Goal: Task Accomplishment & Management: Use online tool/utility

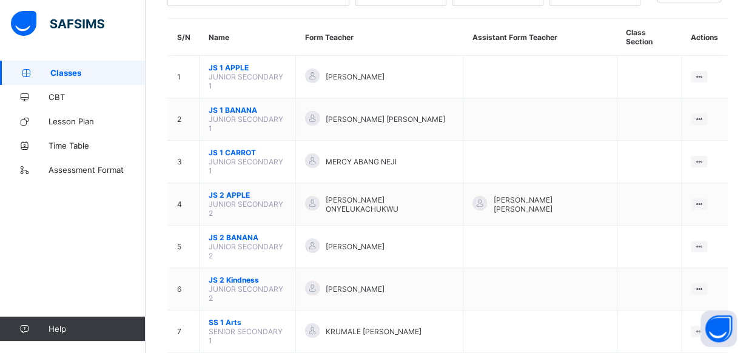
scroll to position [97, 0]
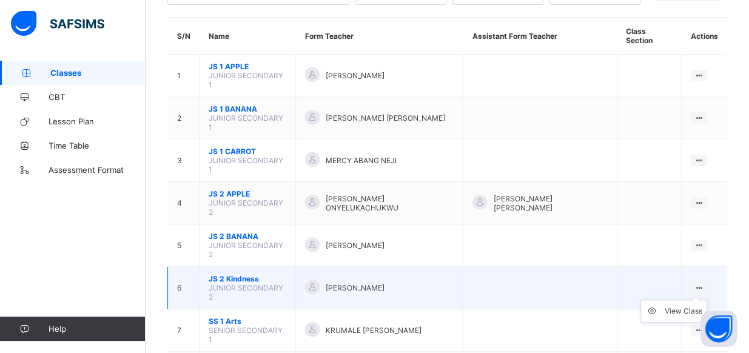
click at [706, 300] on ul "View Class" at bounding box center [673, 311] width 67 height 23
click at [695, 305] on div "View Class" at bounding box center [683, 311] width 38 height 12
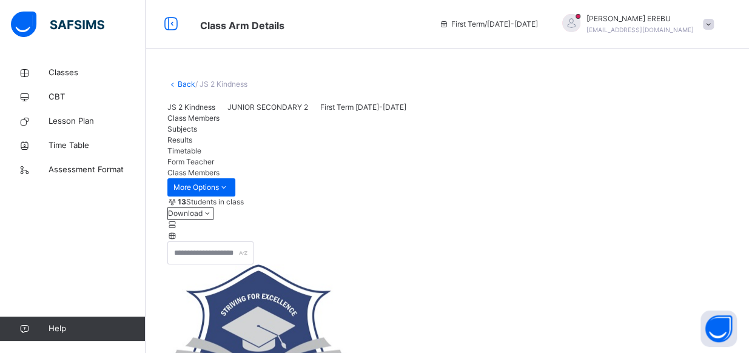
click at [197, 133] on span "Subjects" at bounding box center [182, 128] width 30 height 9
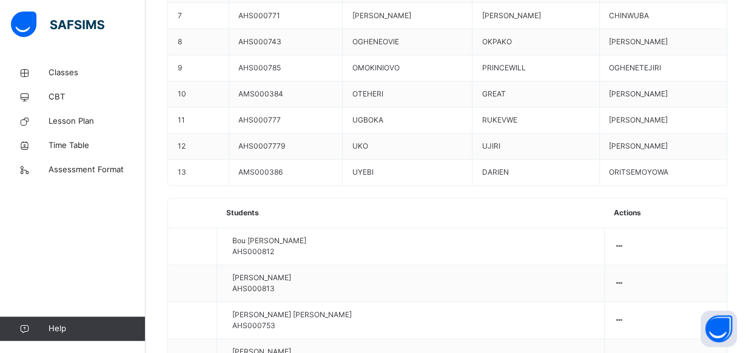
scroll to position [743, 0]
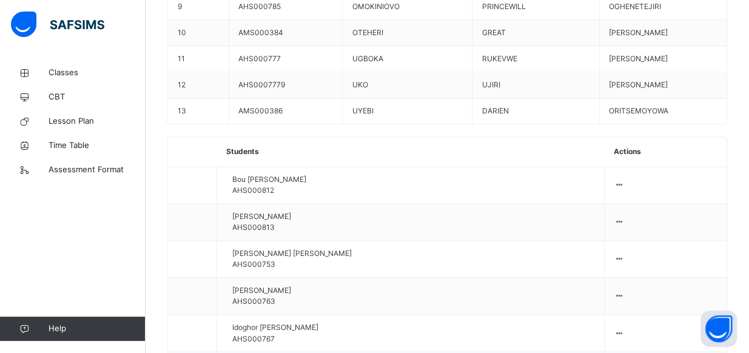
scroll to position [816, 0]
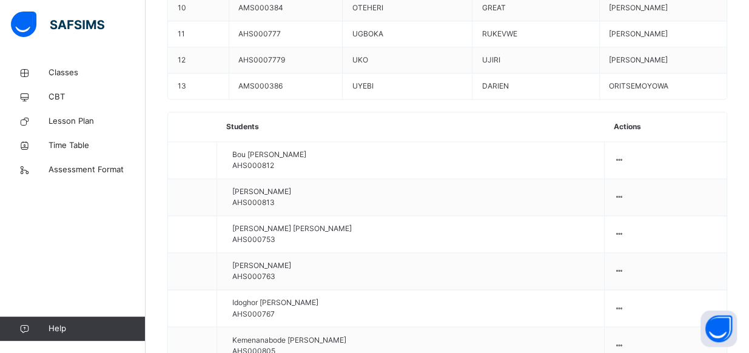
drag, startPoint x: 740, startPoint y: 33, endPoint x: 757, endPoint y: 44, distance: 20.2
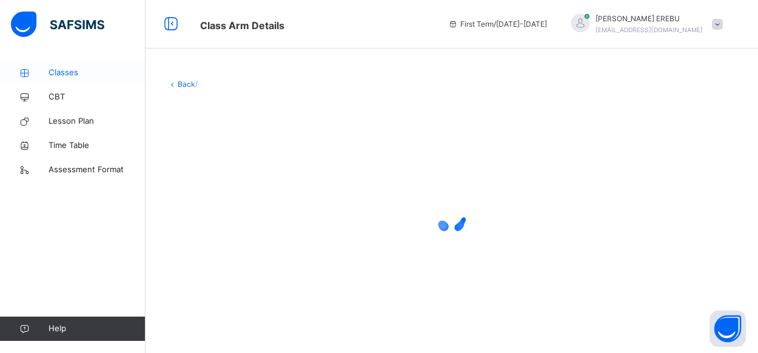
click at [70, 69] on span "Classes" at bounding box center [97, 73] width 97 height 12
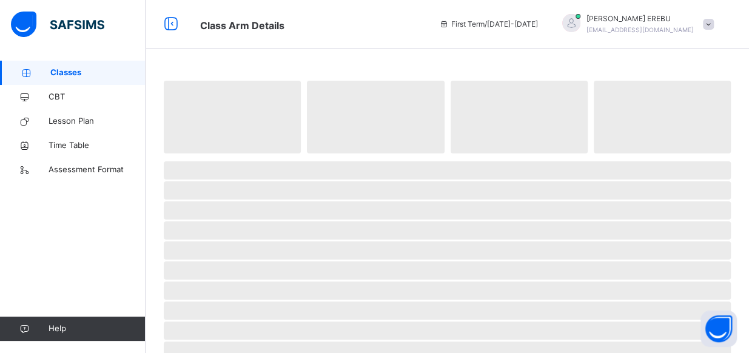
click at [70, 69] on span "Classes" at bounding box center [97, 73] width 95 height 12
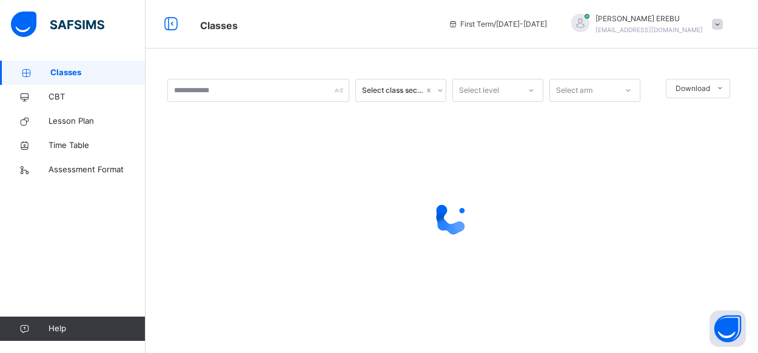
click at [98, 73] on span "Classes" at bounding box center [97, 73] width 95 height 12
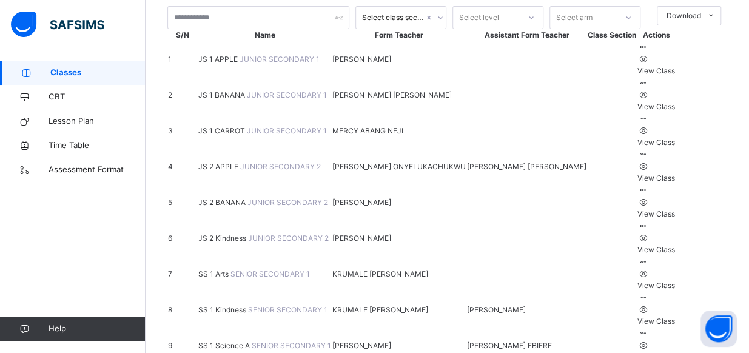
scroll to position [97, 0]
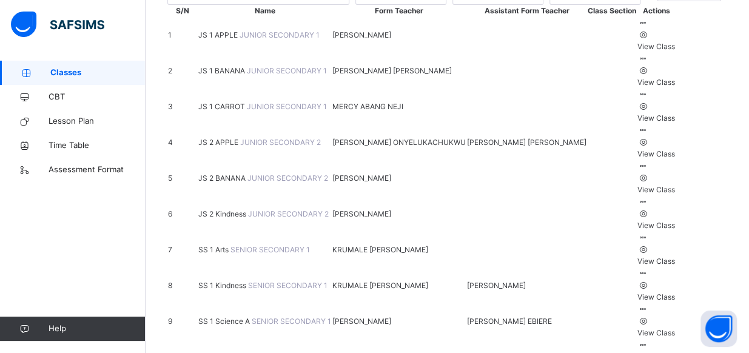
click at [675, 231] on ul "View Class" at bounding box center [656, 219] width 38 height 24
click at [675, 231] on div "View Class" at bounding box center [656, 225] width 38 height 11
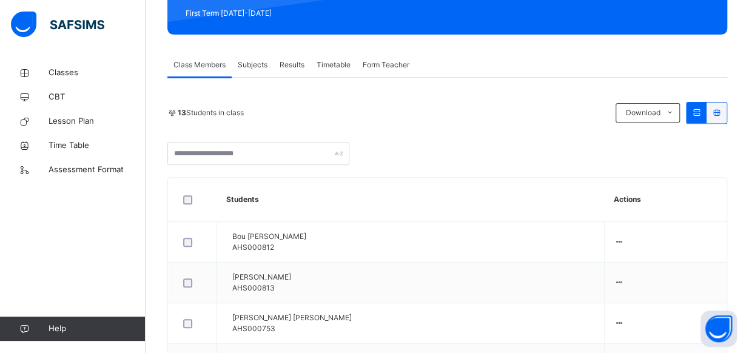
scroll to position [146, 0]
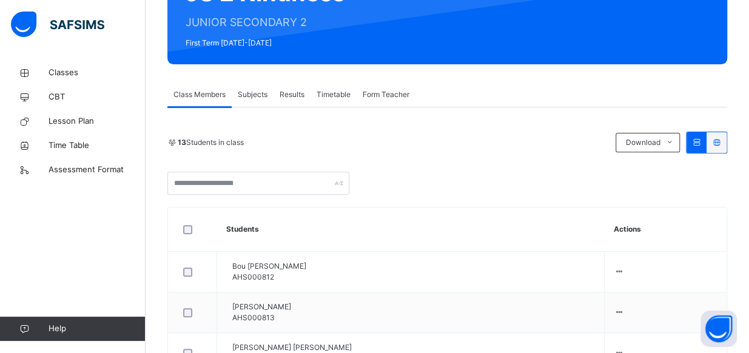
click at [269, 98] on div "Subjects" at bounding box center [253, 94] width 42 height 24
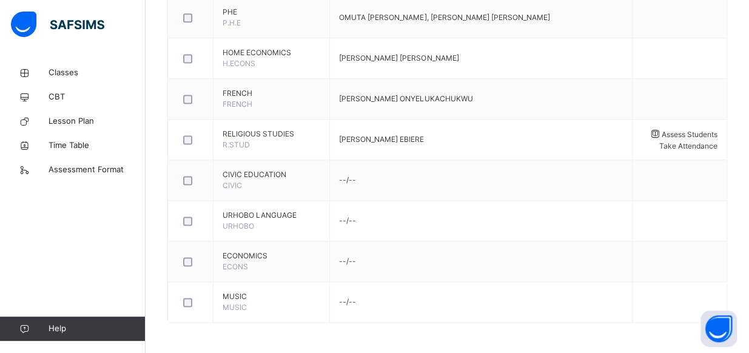
scroll to position [816, 0]
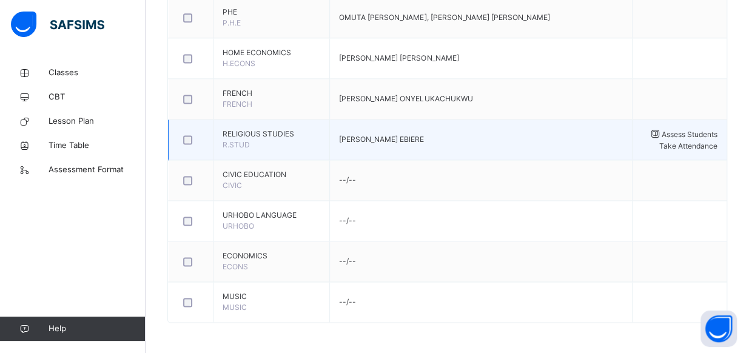
click at [689, 130] on span "Assess Students" at bounding box center [689, 134] width 56 height 9
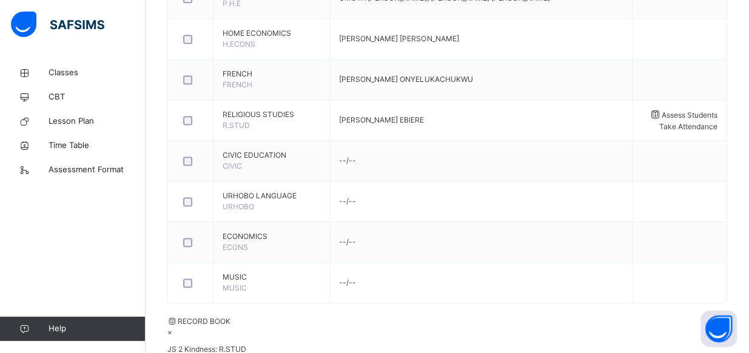
type input "****"
type input "**"
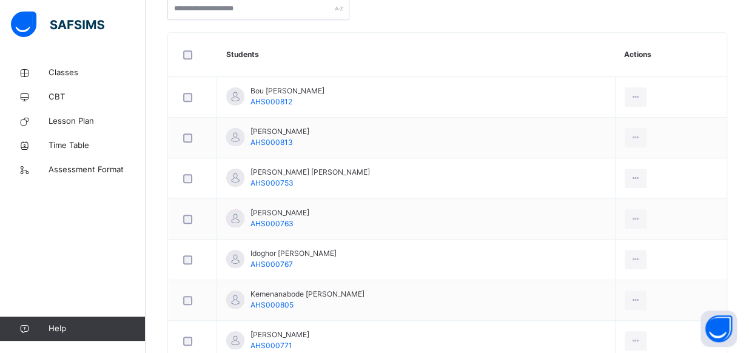
scroll to position [312, 0]
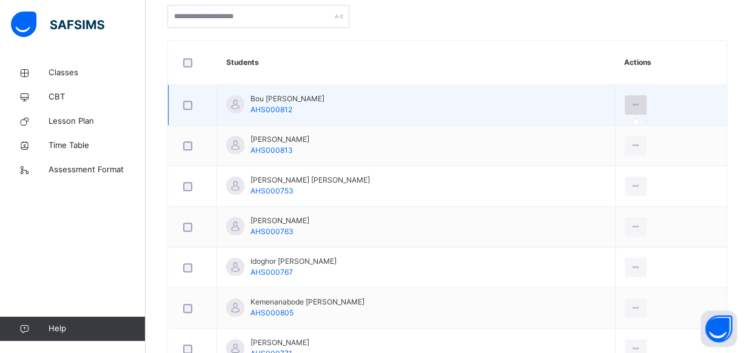
click at [641, 107] on icon at bounding box center [636, 104] width 10 height 11
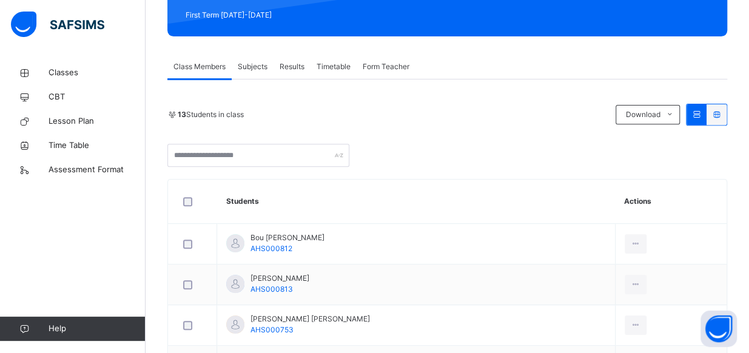
scroll to position [167, 0]
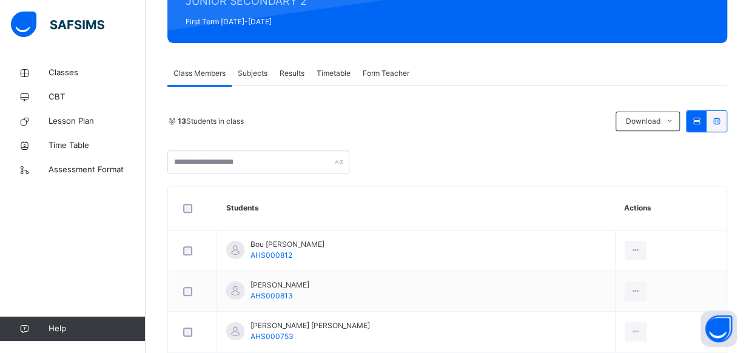
click at [253, 76] on span "Subjects" at bounding box center [253, 73] width 30 height 11
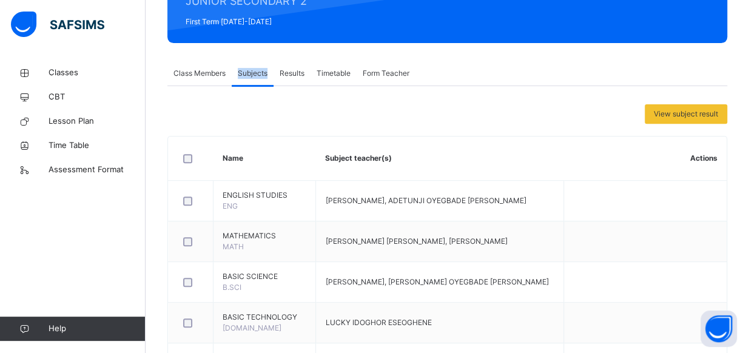
click at [253, 76] on span "Subjects" at bounding box center [253, 73] width 30 height 11
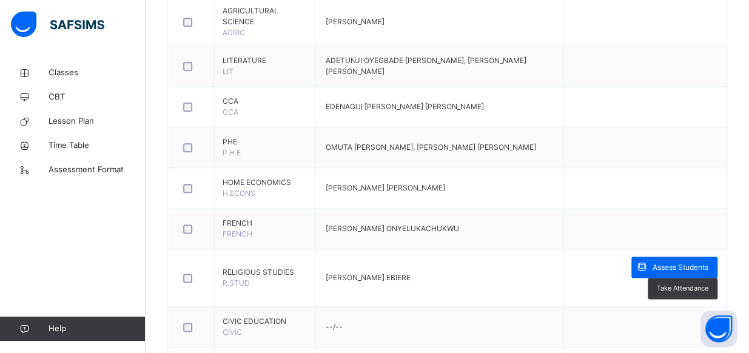
scroll to position [692, 0]
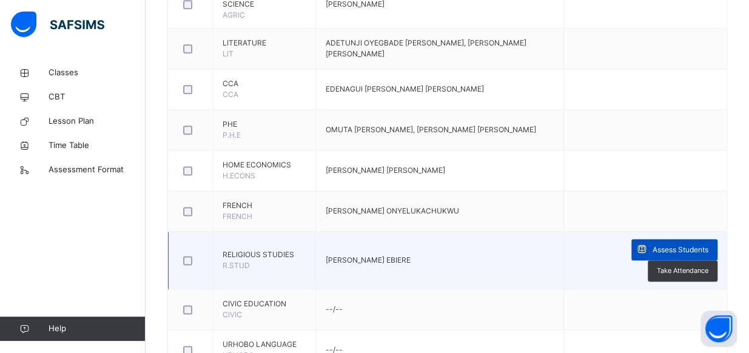
click at [690, 248] on span "Assess Students" at bounding box center [680, 249] width 56 height 11
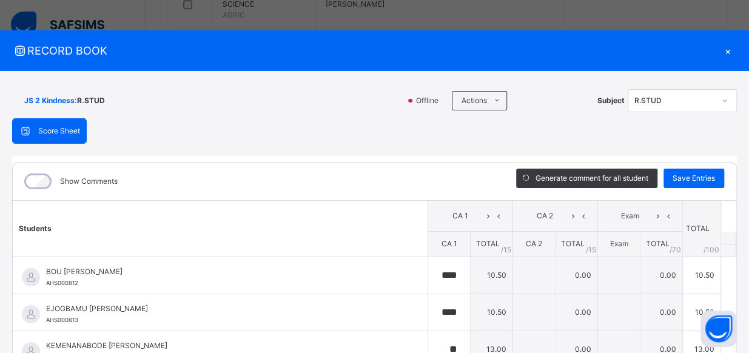
click at [735, 296] on div "JS 2 Kindness : R.STUD Offline Actions Download Empty Score Sheet Upload/map sc…" at bounding box center [374, 229] width 749 height 316
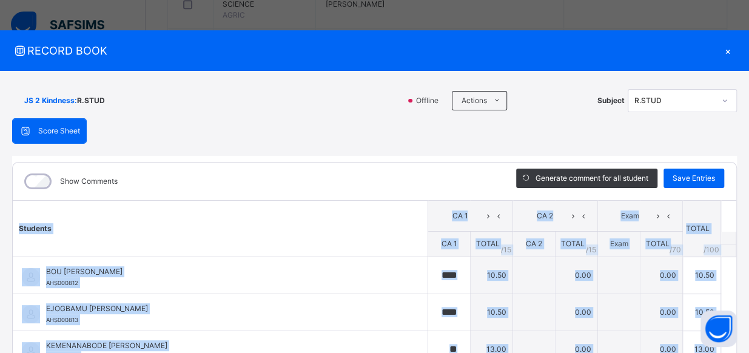
click at [735, 296] on div "JS 2 Kindness : R.STUD Offline Actions Download Empty Score Sheet Upload/map sc…" at bounding box center [374, 229] width 749 height 316
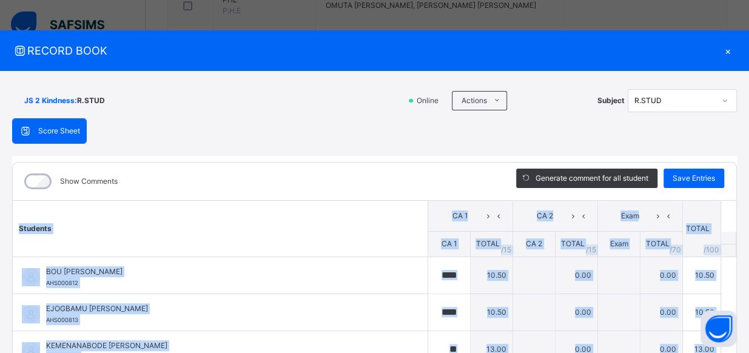
click at [739, 297] on div "JS 2 Kindness : R.STUD Online Actions Download Empty Score Sheet Upload/map sco…" at bounding box center [374, 229] width 749 height 316
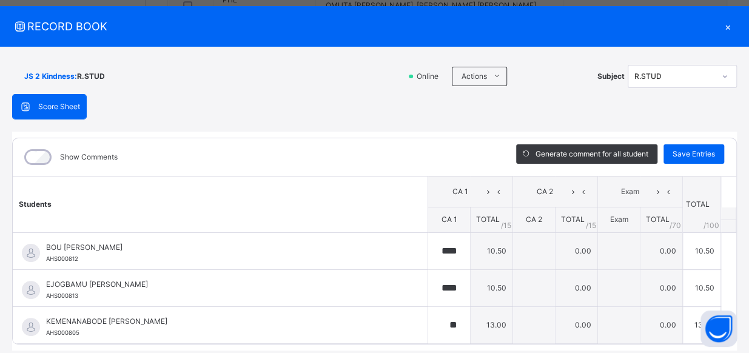
scroll to position [62, 0]
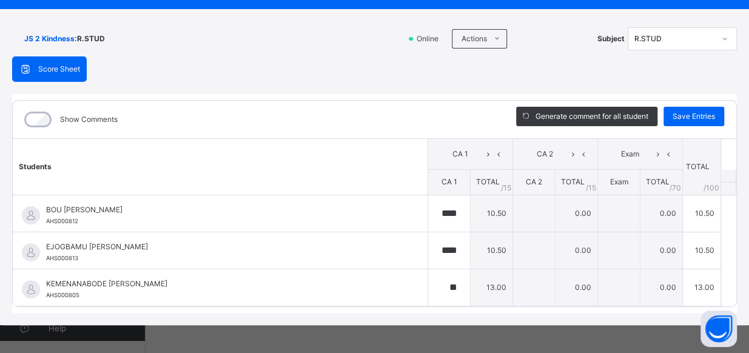
click at [55, 65] on span "Score Sheet" at bounding box center [59, 69] width 42 height 11
click at [74, 69] on span "Score Sheet" at bounding box center [59, 69] width 42 height 11
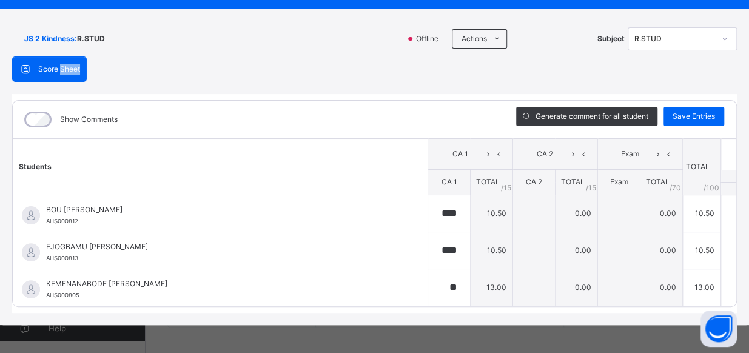
click at [74, 69] on span "Score Sheet" at bounding box center [59, 69] width 42 height 11
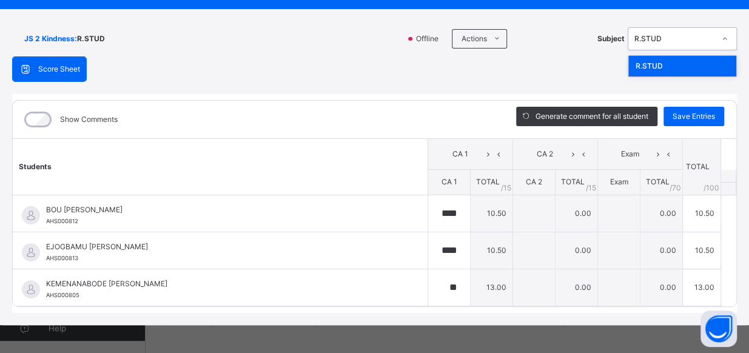
click at [721, 38] on icon at bounding box center [724, 39] width 7 height 12
click at [578, 49] on div "Online Actions Download Empty Score Sheet Upload/map score sheet Subject R.STUD" at bounding box center [571, 38] width 331 height 23
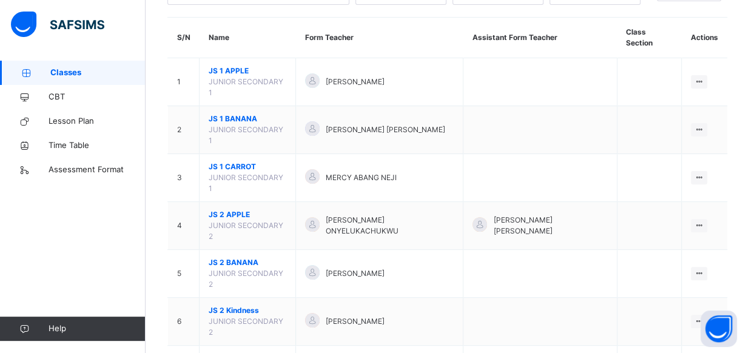
scroll to position [121, 0]
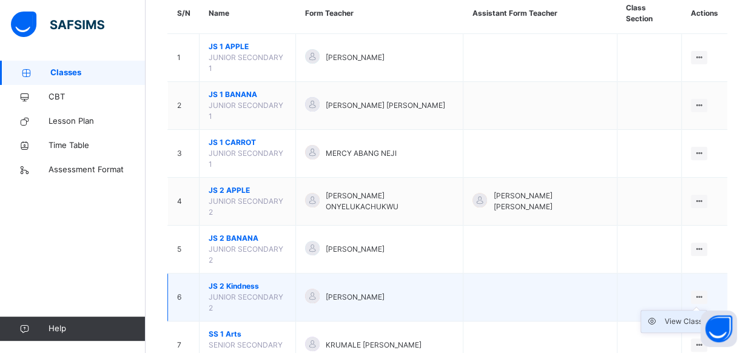
click at [697, 315] on div "View Class" at bounding box center [683, 321] width 38 height 12
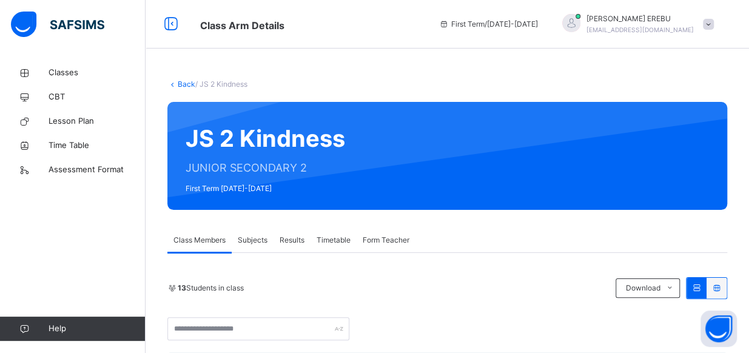
click at [287, 241] on span "Results" at bounding box center [291, 240] width 25 height 11
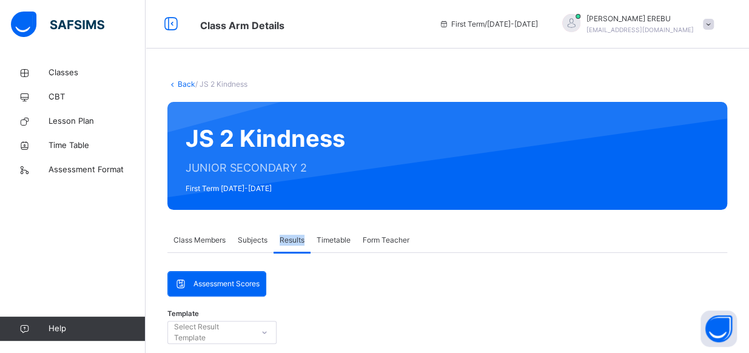
click at [287, 241] on span "Results" at bounding box center [291, 240] width 25 height 11
click at [246, 282] on span "Assessment Scores" at bounding box center [226, 283] width 66 height 11
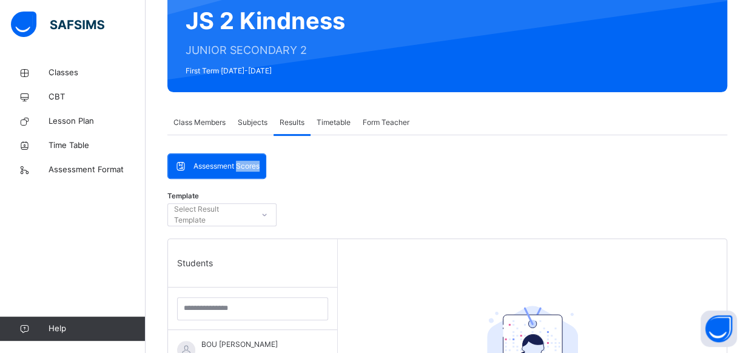
scroll to position [53, 0]
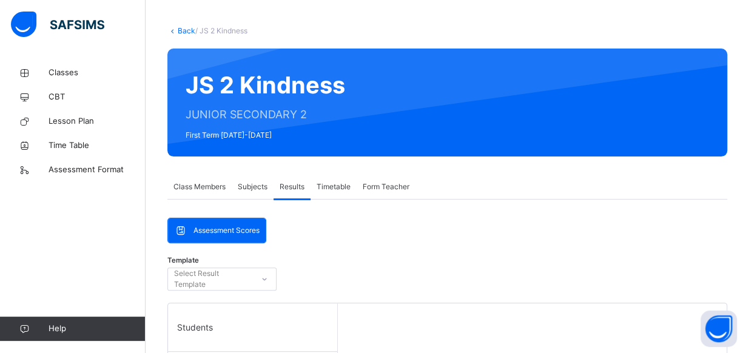
click at [247, 191] on span "Subjects" at bounding box center [253, 186] width 30 height 11
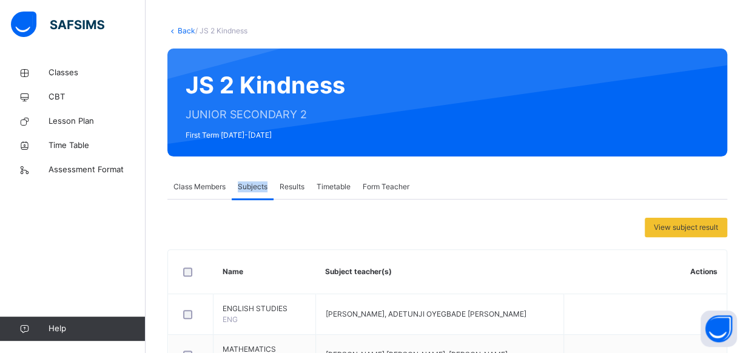
click at [247, 191] on span "Subjects" at bounding box center [253, 186] width 30 height 11
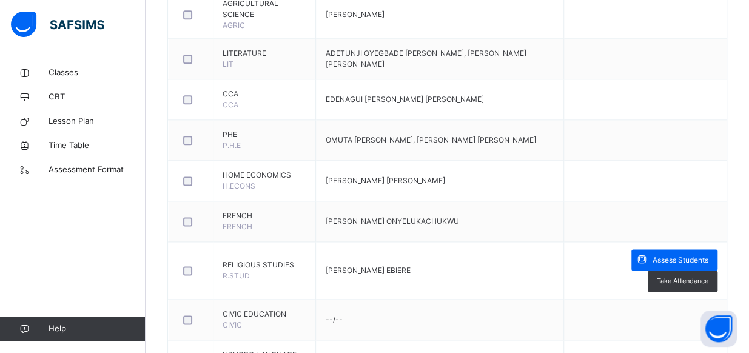
scroll to position [683, 0]
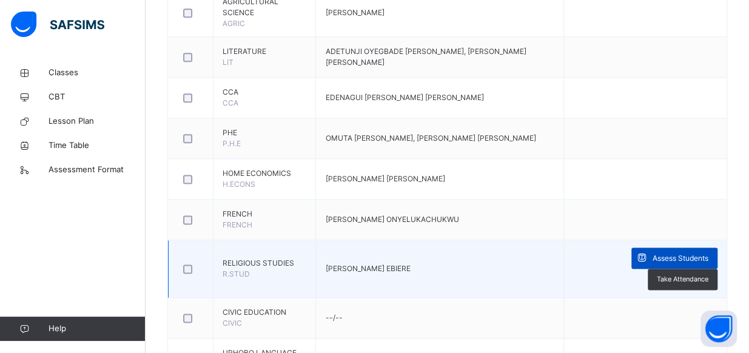
click at [664, 255] on span "Assess Students" at bounding box center [680, 258] width 56 height 11
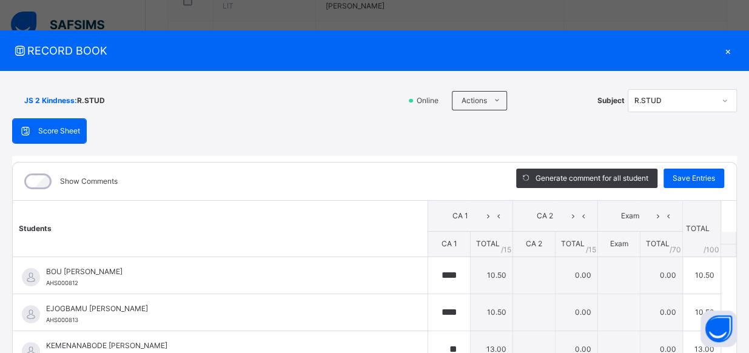
scroll to position [816, 0]
click at [732, 340] on button "Open asap" at bounding box center [718, 328] width 36 height 36
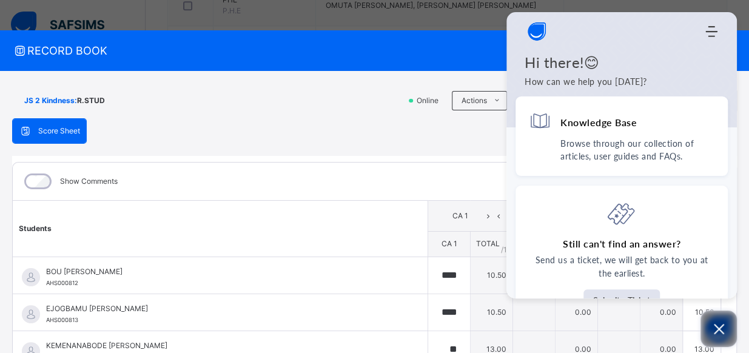
click at [725, 333] on icon "Open asap" at bounding box center [718, 328] width 15 height 15
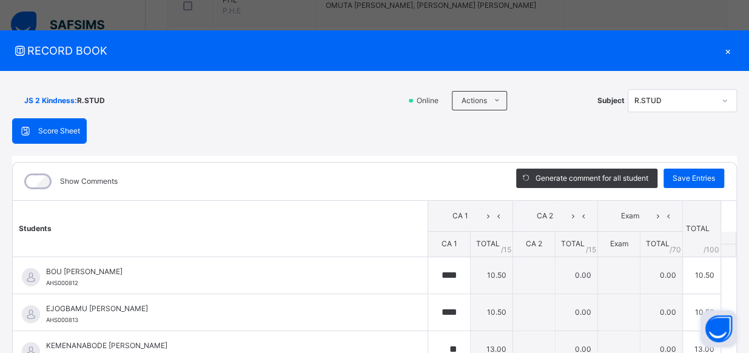
click at [741, 333] on div "JS 2 Kindness : R.STUD Online Actions Download Empty Score Sheet Upload/map sco…" at bounding box center [374, 229] width 749 height 316
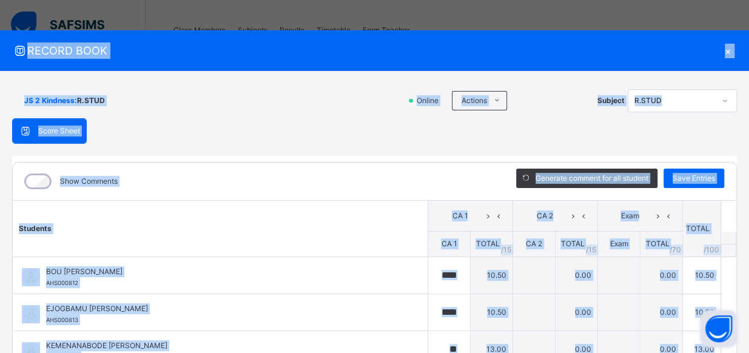
drag, startPoint x: 741, startPoint y: 333, endPoint x: 752, endPoint y: 329, distance: 10.9
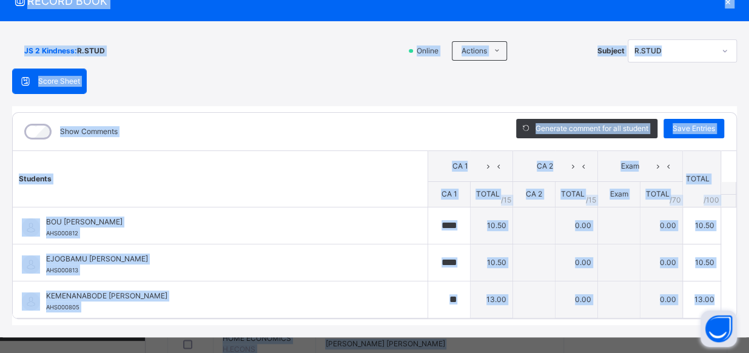
scroll to position [59, 0]
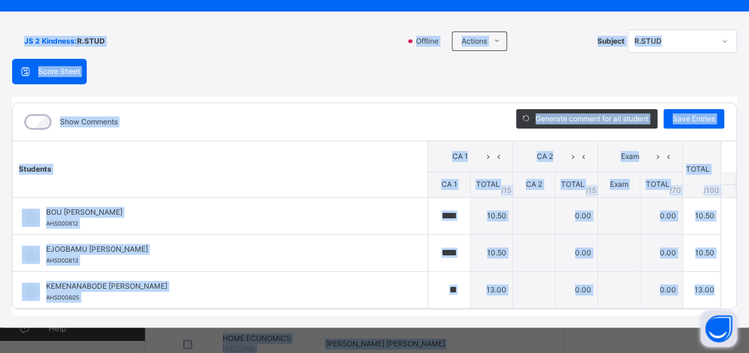
click at [388, 171] on th "Students" at bounding box center [220, 169] width 415 height 56
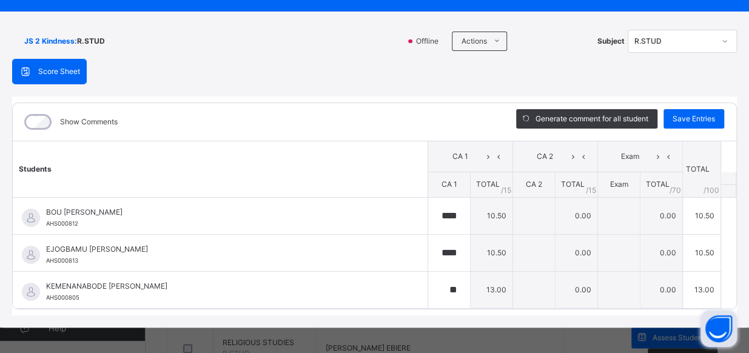
scroll to position [615, 0]
click at [739, 309] on div "JS 2 Kindness : R.STUD Offline Actions Download Empty Score Sheet Upload/map sc…" at bounding box center [374, 170] width 749 height 316
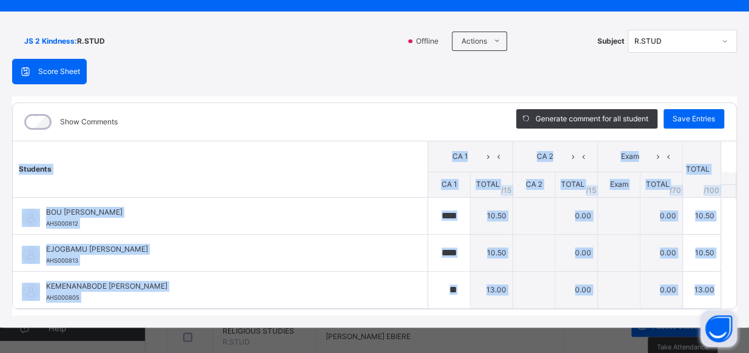
click at [739, 309] on div "JS 2 Kindness : R.STUD Offline Actions Download Empty Score Sheet Upload/map sc…" at bounding box center [374, 170] width 749 height 316
click at [341, 187] on th "Students" at bounding box center [220, 169] width 415 height 56
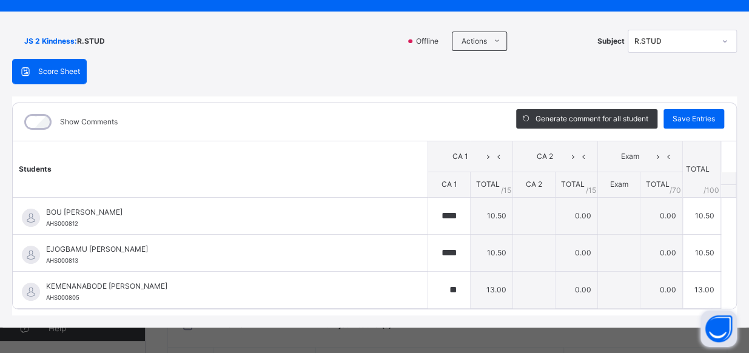
scroll to position [470, 0]
click at [732, 207] on div "JS 2 Kindness : R.STUD Offline Actions Download Empty Score Sheet Upload/map sc…" at bounding box center [374, 170] width 749 height 316
drag, startPoint x: 735, startPoint y: 207, endPoint x: 737, endPoint y: 255, distance: 47.3
click at [737, 255] on div "JS 2 Kindness : R.STUD Offline Actions Download Empty Score Sheet Upload/map sc…" at bounding box center [374, 170] width 749 height 316
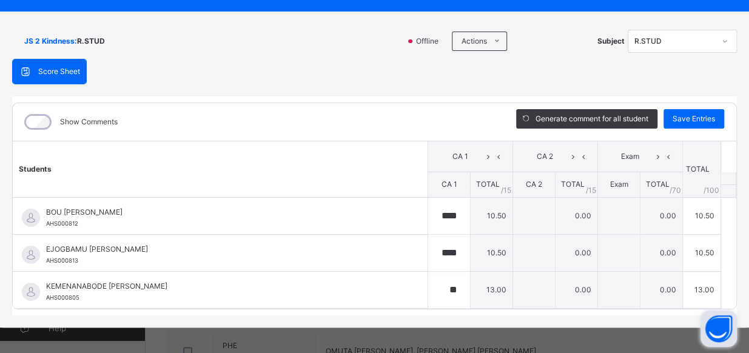
click at [737, 255] on div "JS 2 Kindness : R.STUD Offline Actions Download Empty Score Sheet Upload/map sc…" at bounding box center [374, 170] width 749 height 316
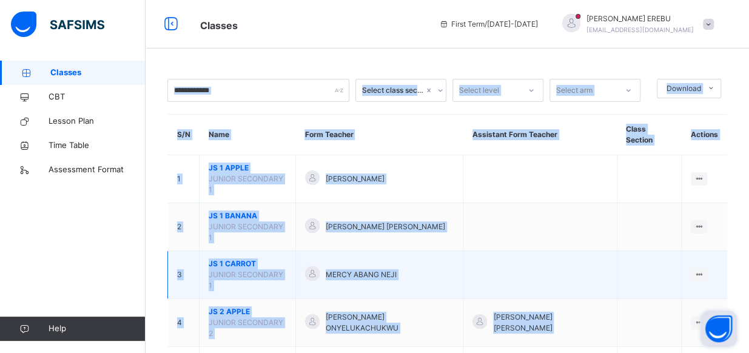
click at [520, 251] on td at bounding box center [539, 275] width 153 height 48
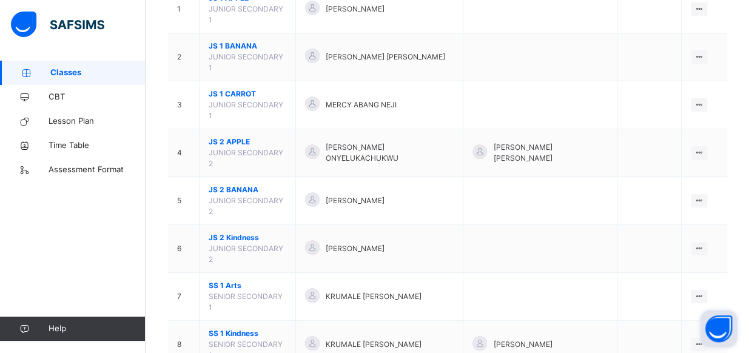
scroll to position [189, 0]
